Goal: Task Accomplishment & Management: Complete application form

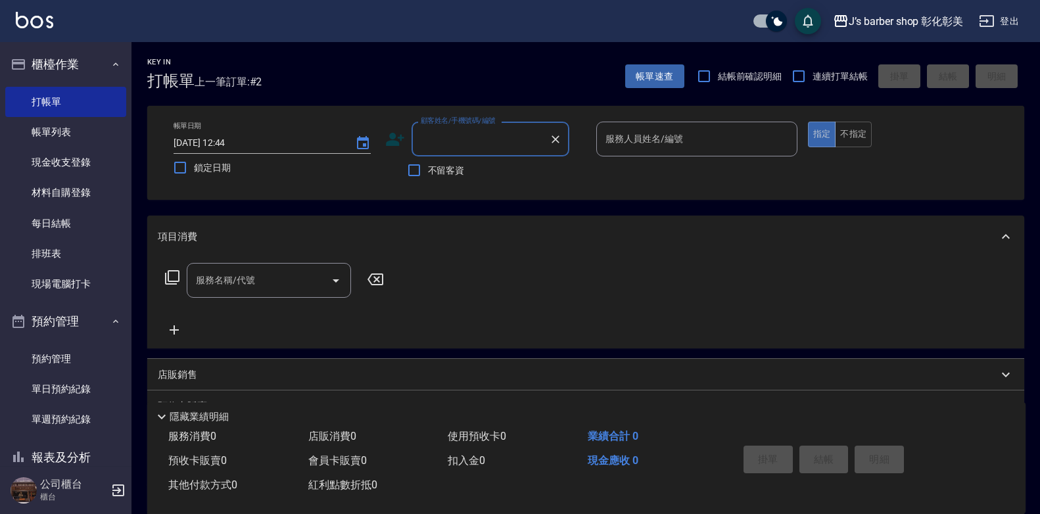
scroll to position [26, 0]
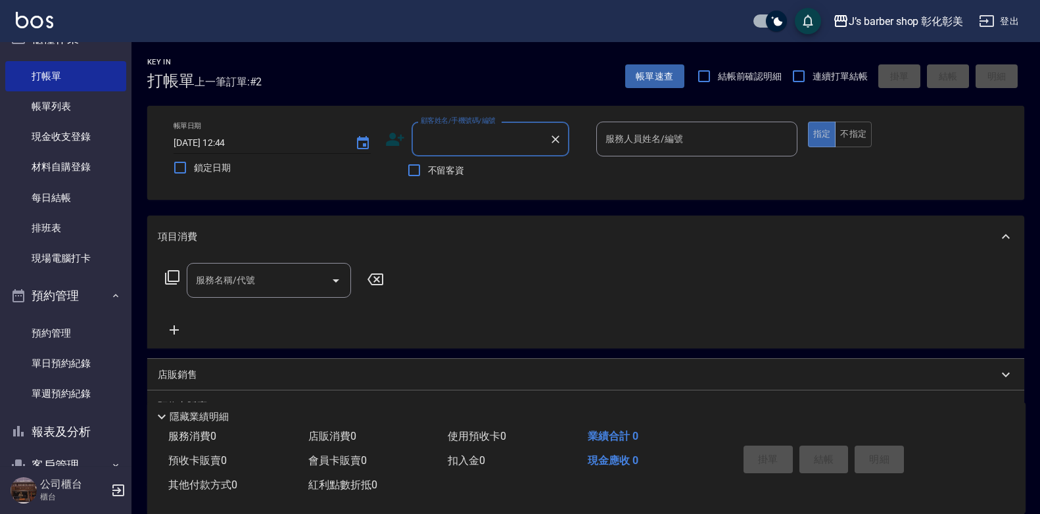
click at [233, 137] on input "[DATE] 12:44" at bounding box center [258, 143] width 168 height 22
click at [243, 139] on input "[DATE] 12:44" at bounding box center [258, 143] width 168 height 22
type input "[DATE] 12:00"
click at [463, 135] on div "顧客姓名/手機號碼/編號 顧客姓名/手機號碼/編號" at bounding box center [490, 139] width 158 height 35
click at [480, 169] on li "新增 "jeep"" at bounding box center [490, 173] width 158 height 22
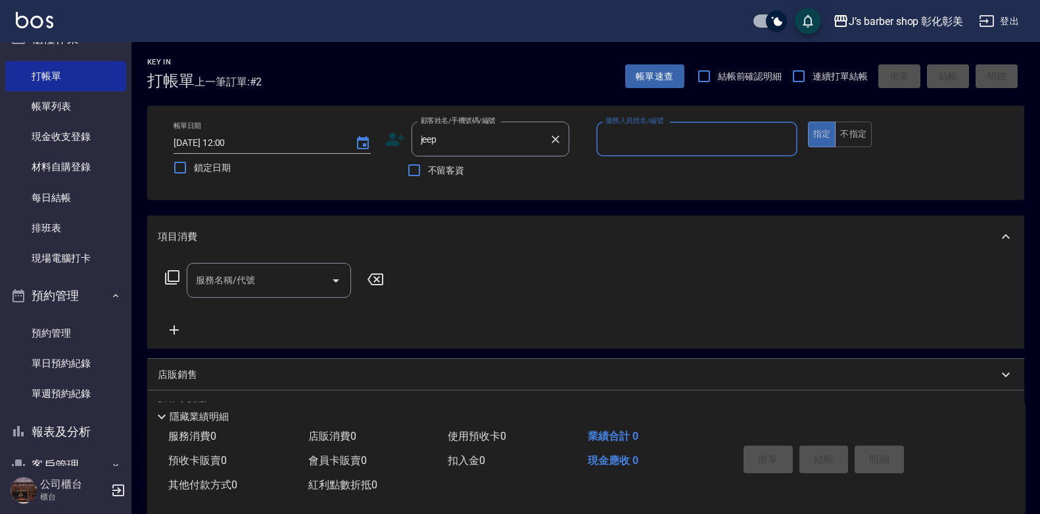
click at [475, 146] on input "jeep" at bounding box center [480, 138] width 126 height 23
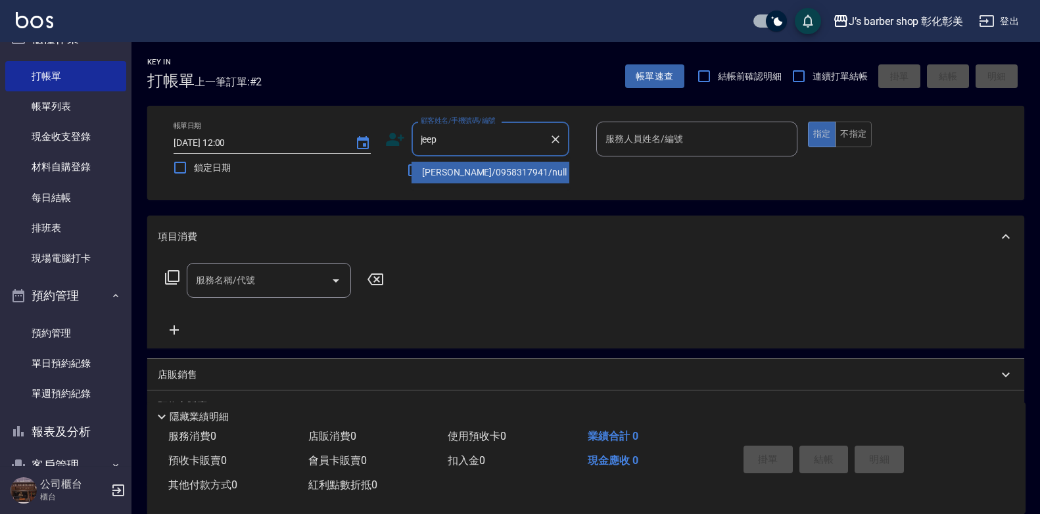
click at [480, 170] on li "[PERSON_NAME]/0958317941/null" at bounding box center [490, 173] width 158 height 22
type input "[PERSON_NAME]/0958317941/null"
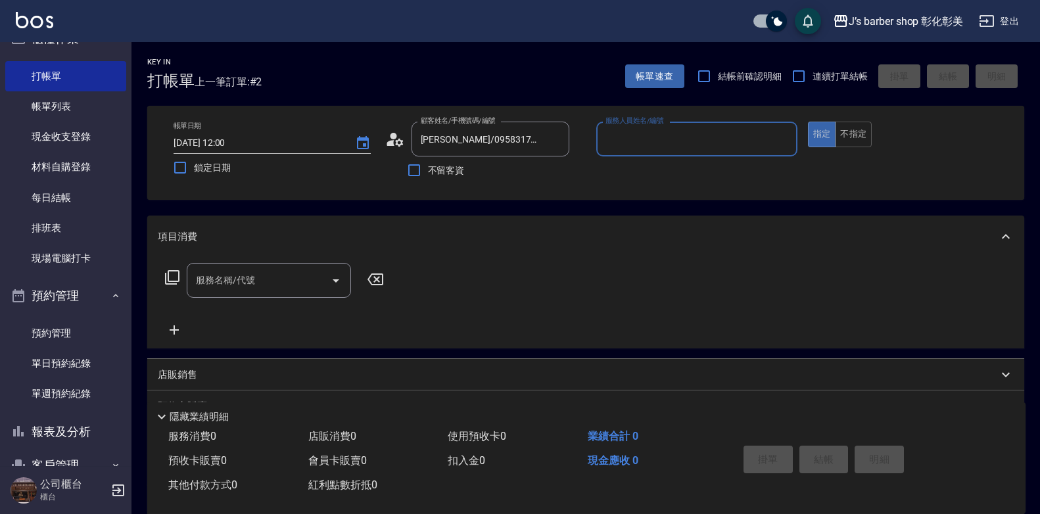
click at [646, 140] on input "服務人員姓名/編號" at bounding box center [696, 138] width 189 height 23
click at [660, 141] on input "服務人員姓名/編號" at bounding box center [696, 138] width 189 height 23
click at [666, 142] on input "服務人員姓名/編號" at bounding box center [696, 138] width 189 height 23
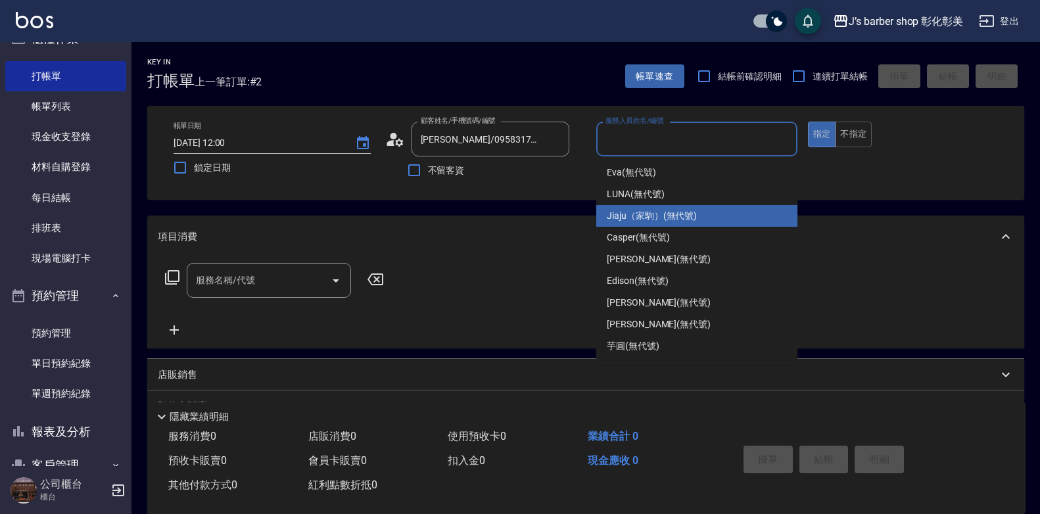
click at [663, 209] on span "Jiaju（家駒） (無代號)" at bounding box center [652, 216] width 90 height 14
type input "Jiaju（家駒）(無代號)"
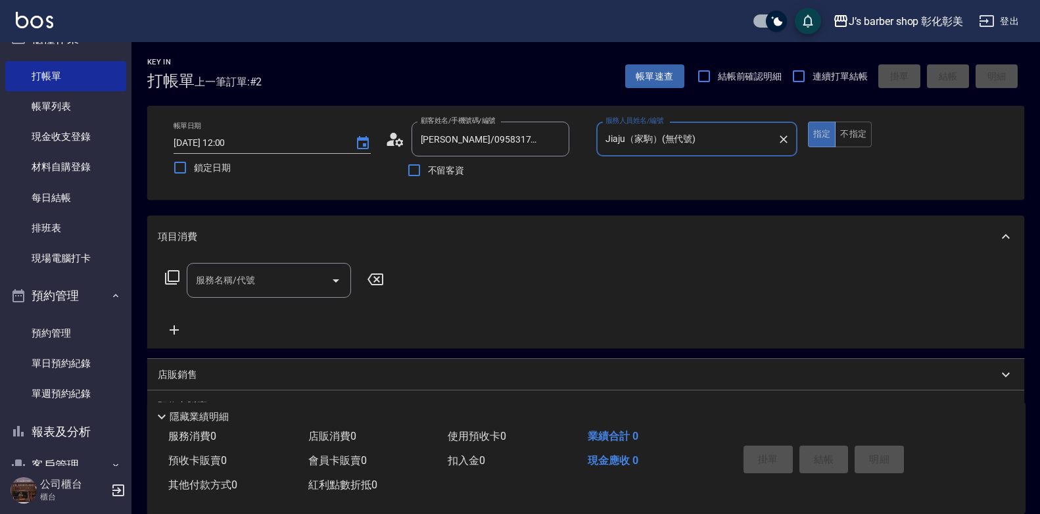
click at [276, 281] on input "服務名稱/代號" at bounding box center [259, 280] width 133 height 23
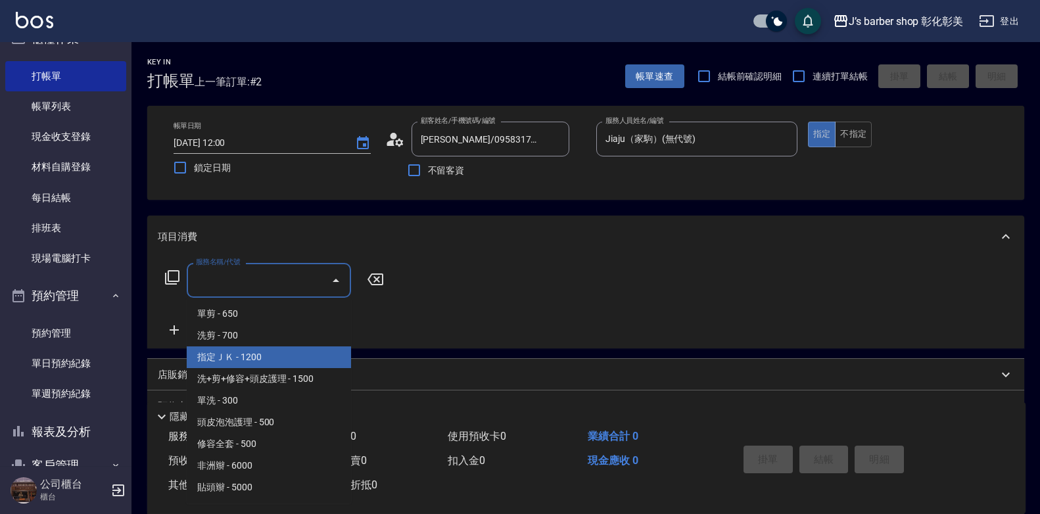
click at [286, 348] on span "指定ＪＫ - 1200" at bounding box center [269, 357] width 164 height 22
type input "指定ＪＫ(102)"
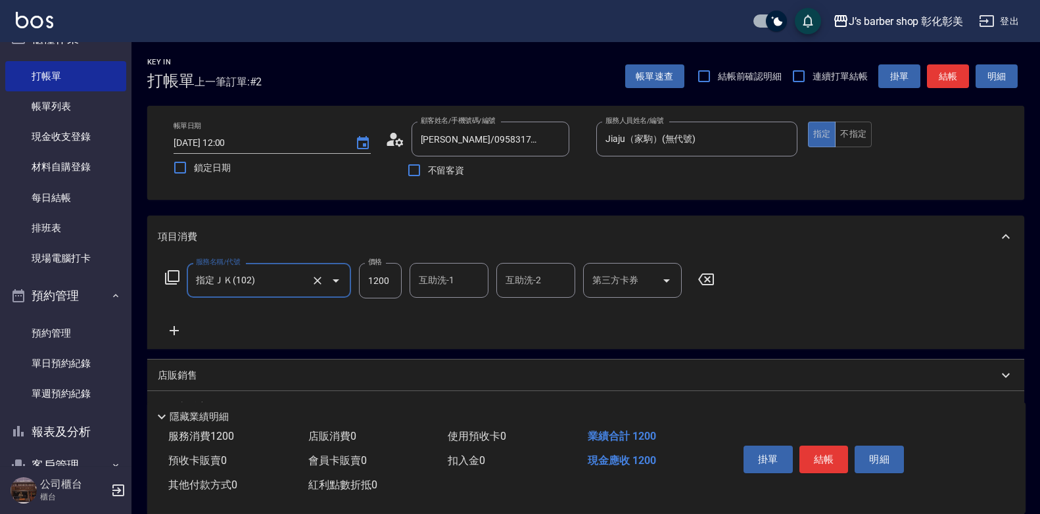
click at [176, 330] on icon at bounding box center [174, 331] width 33 height 16
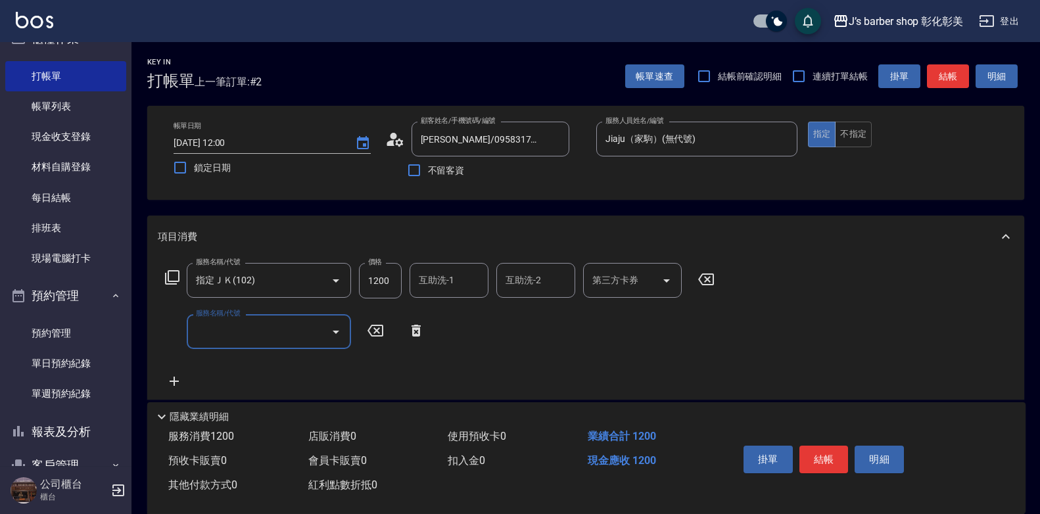
click at [246, 329] on input "服務名稱/代號" at bounding box center [259, 331] width 133 height 23
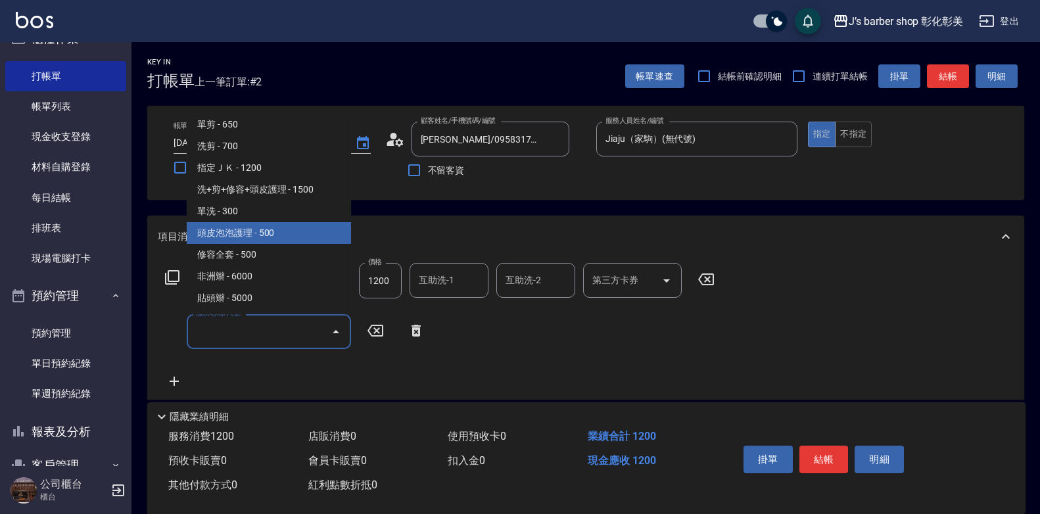
click at [253, 231] on span "頭皮泡泡護理 - 500" at bounding box center [269, 233] width 164 height 22
type input "頭皮泡泡護理(201)"
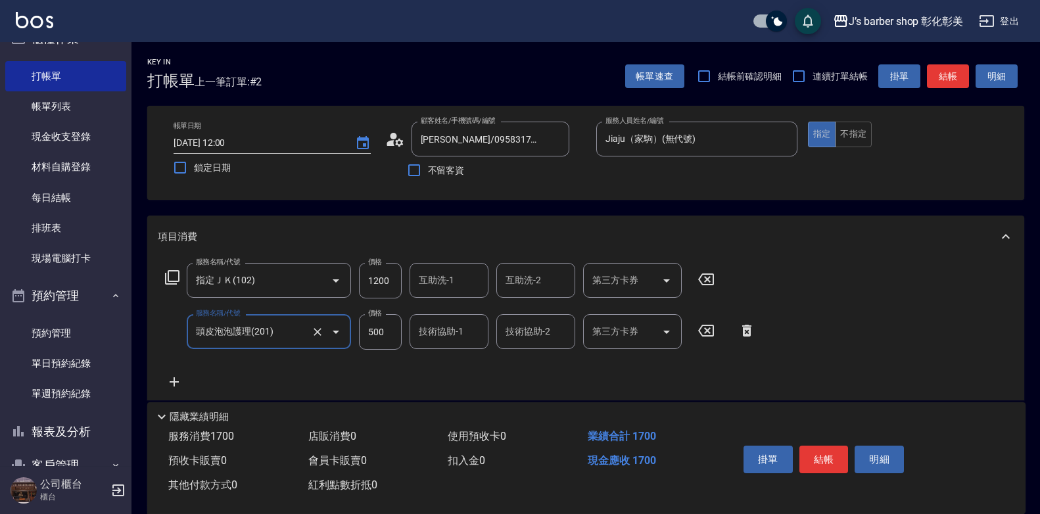
click at [380, 282] on input "1200" at bounding box center [380, 280] width 43 height 35
click at [415, 289] on div "互助洗-1" at bounding box center [448, 280] width 79 height 35
type input "1000"
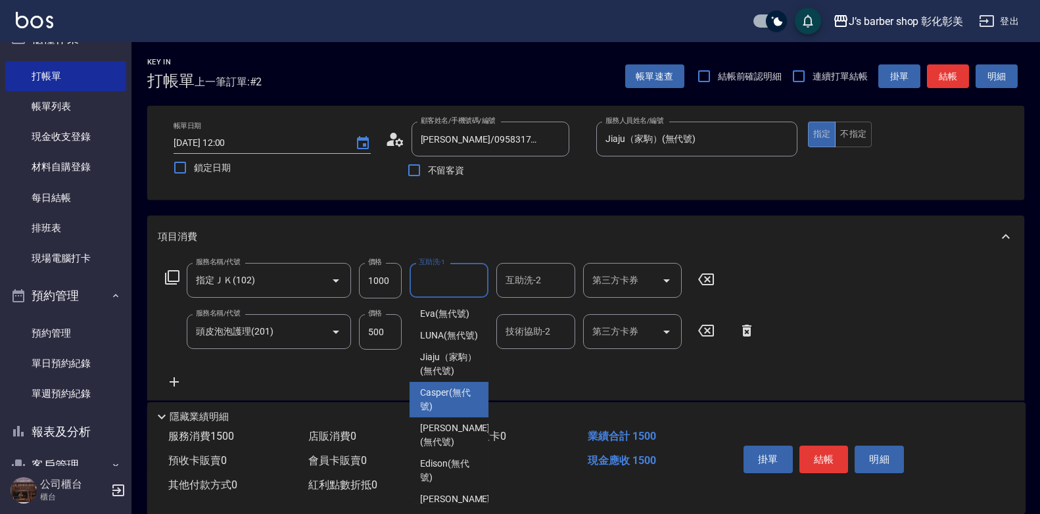
click at [448, 413] on span "Casper (無代號)" at bounding box center [449, 400] width 58 height 28
type input "Casper(無代號)"
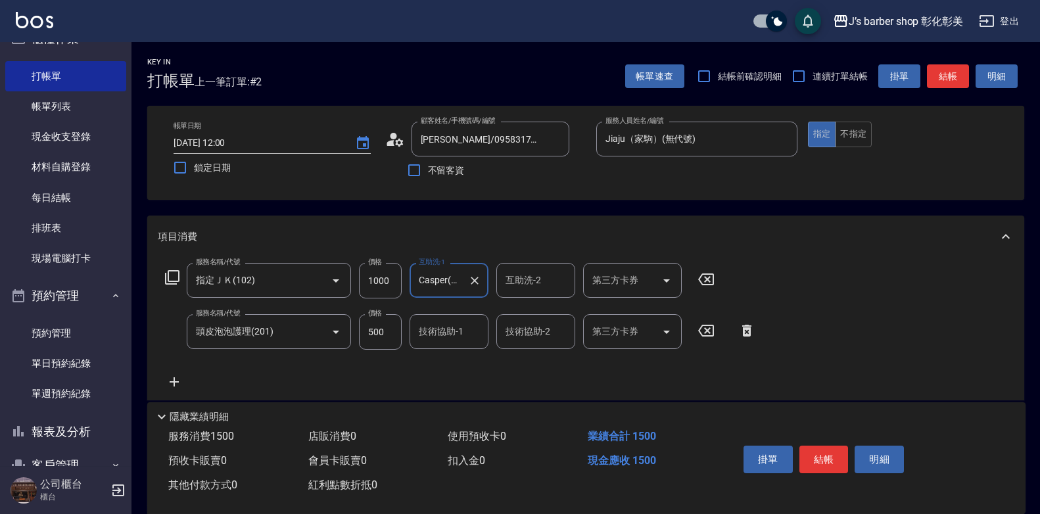
click at [428, 326] on div "技術協助-1 技術協助-1" at bounding box center [448, 331] width 79 height 35
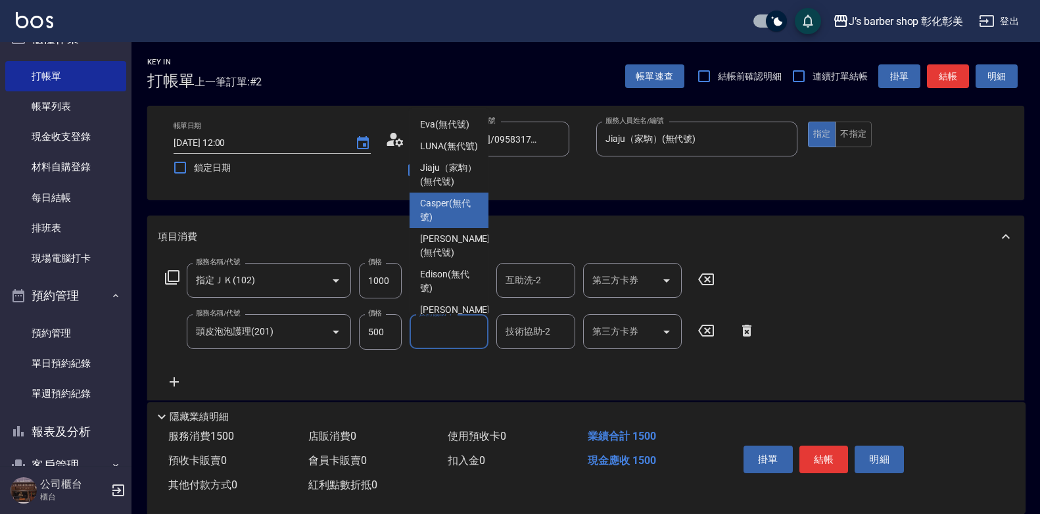
click at [423, 224] on span "Casper (無代號)" at bounding box center [449, 211] width 58 height 28
type input "Casper(無代號)"
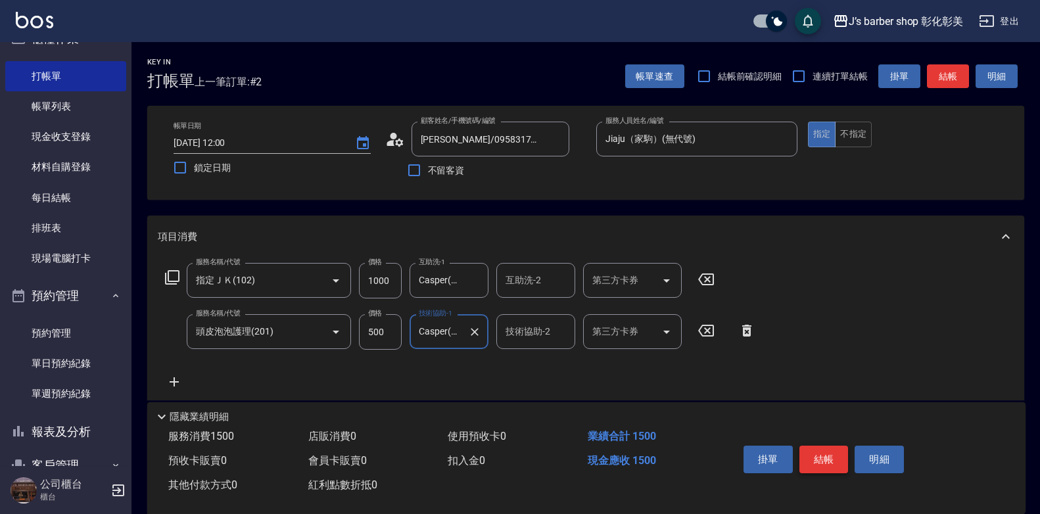
click at [831, 455] on button "結帳" at bounding box center [823, 460] width 49 height 28
